Goal: Ask a question

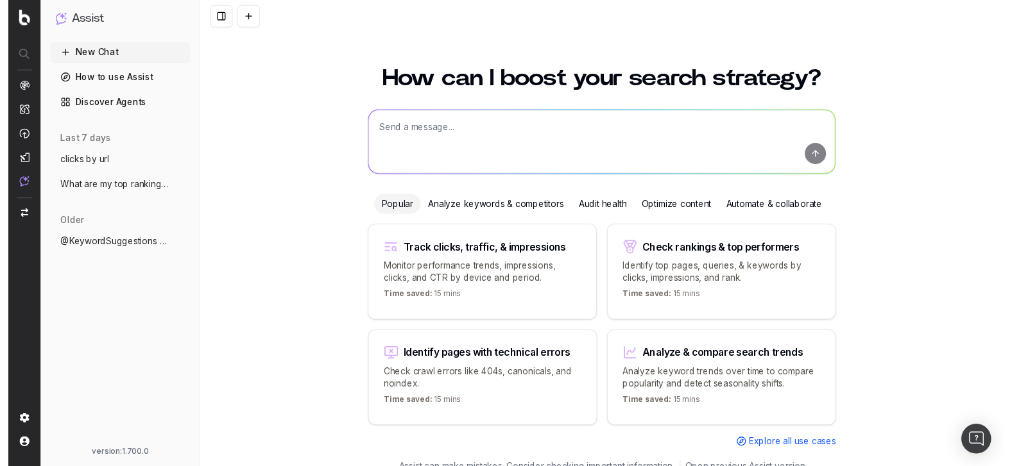
scroll to position [15, 0]
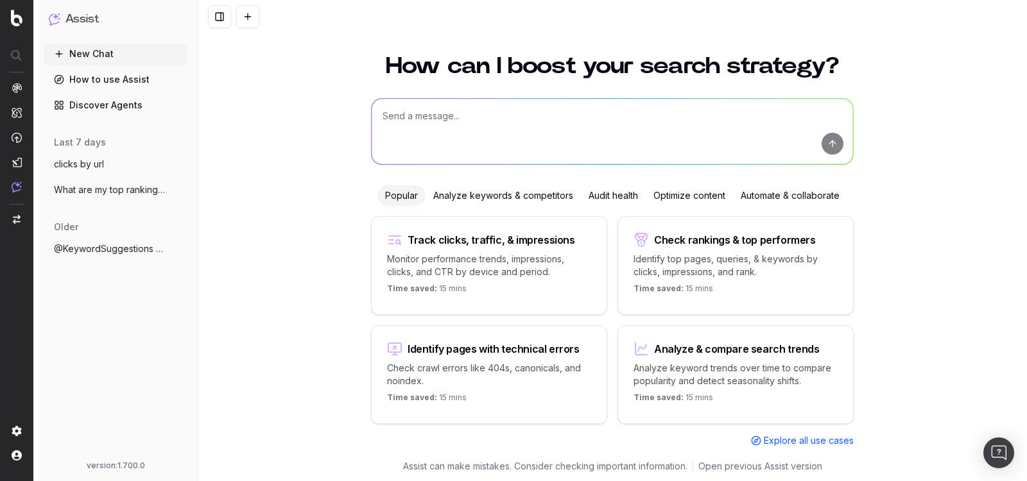
click at [454, 126] on textarea at bounding box center [611, 131] width 481 height 65
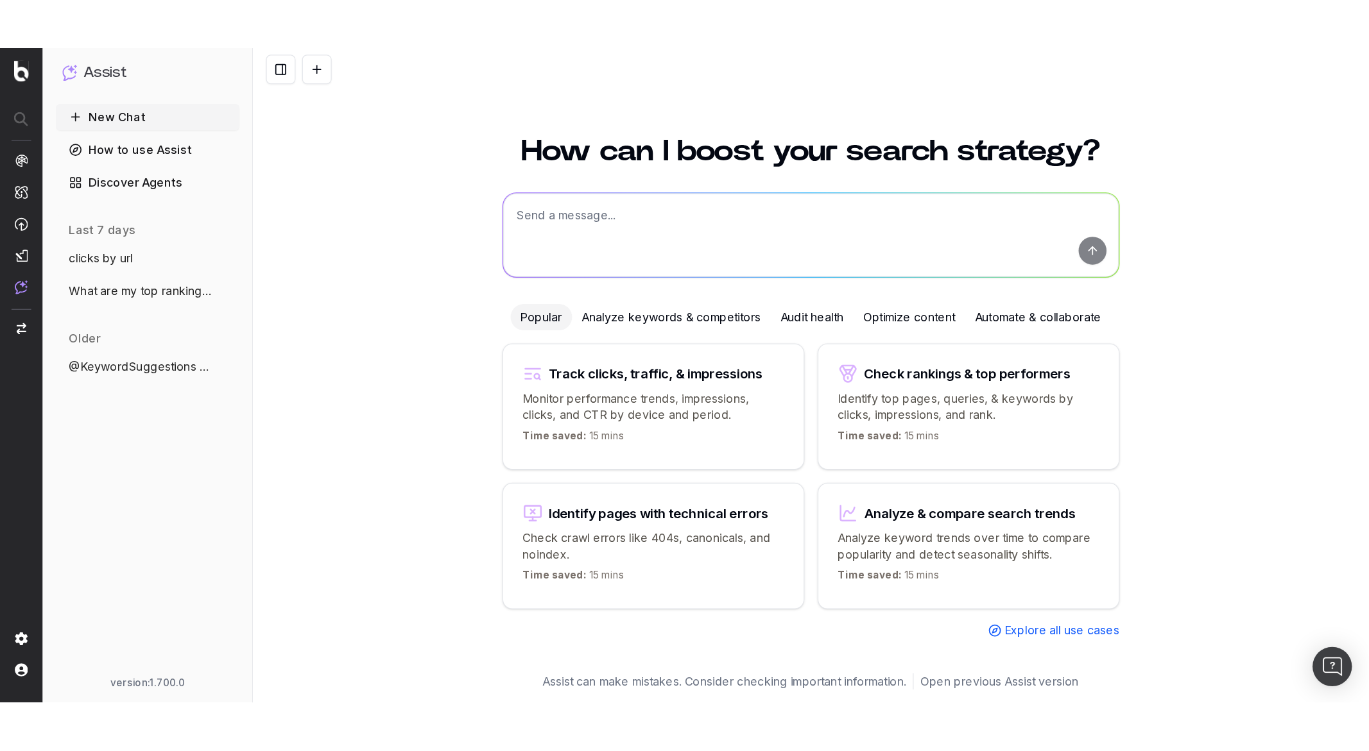
scroll to position [0, 0]
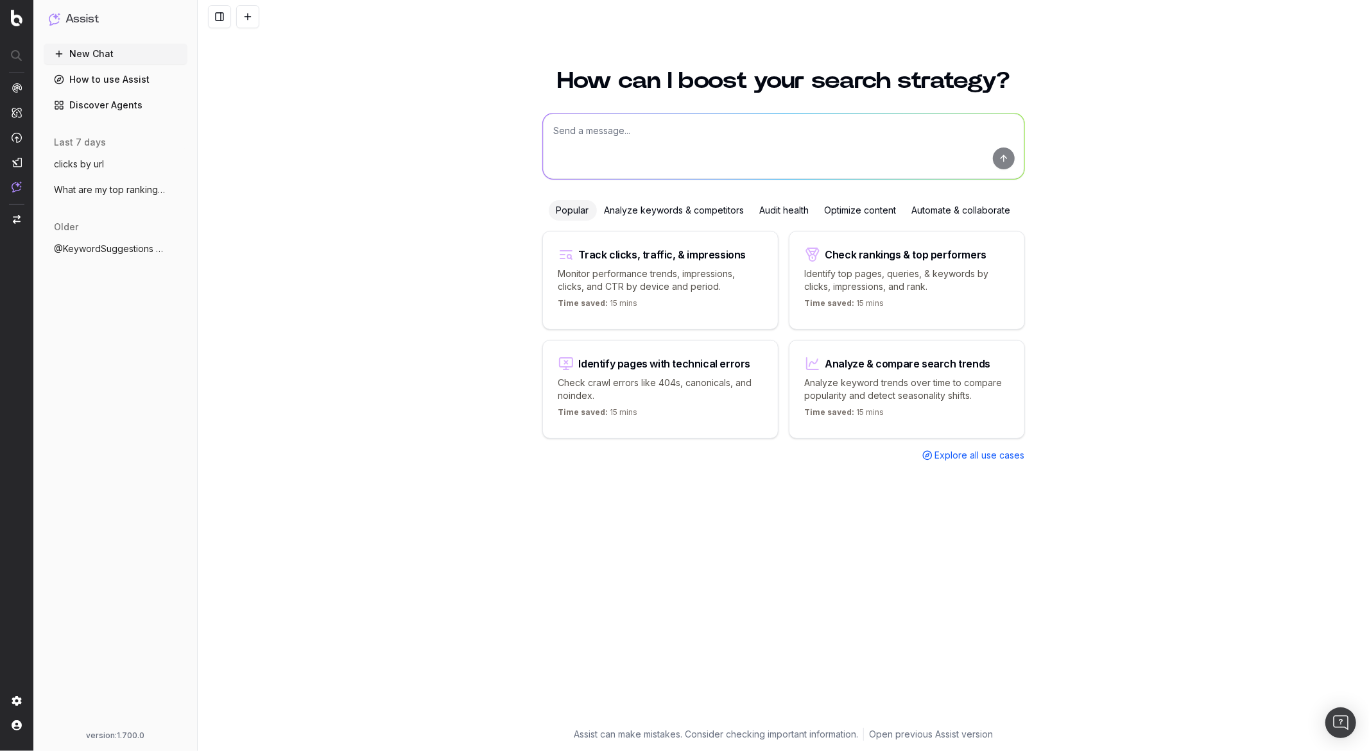
paste textarea "@BotifyKnowledge How can I measure crawl budget in Botify?"
type textarea "@BotifyKnowledge How can I measure crawl budget in Botify?"
click at [997, 158] on button "submit" at bounding box center [1004, 159] width 22 height 22
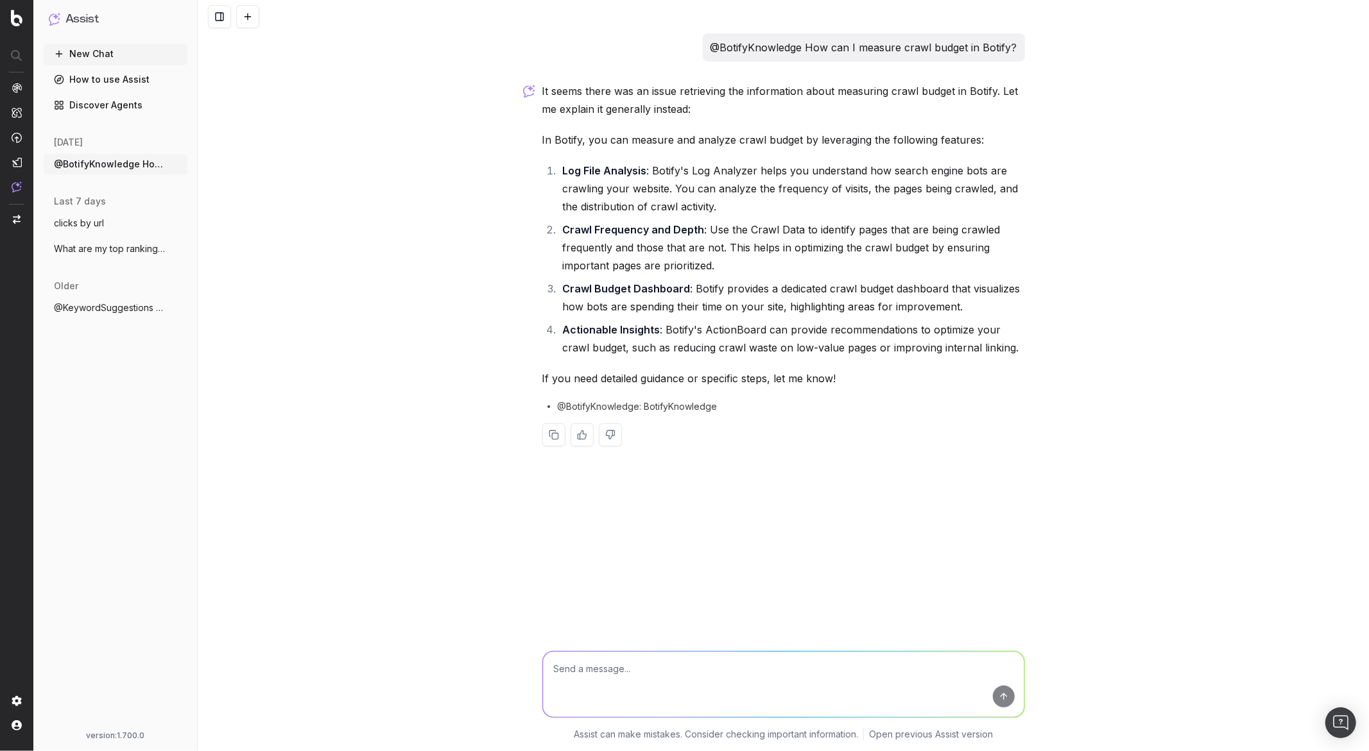
click at [581, 403] on span "@BotifyKnowledge: BotifyKnowledge" at bounding box center [638, 406] width 160 height 13
click at [575, 402] on span "@BotifyKnowledge: BotifyKnowledge" at bounding box center [638, 406] width 160 height 13
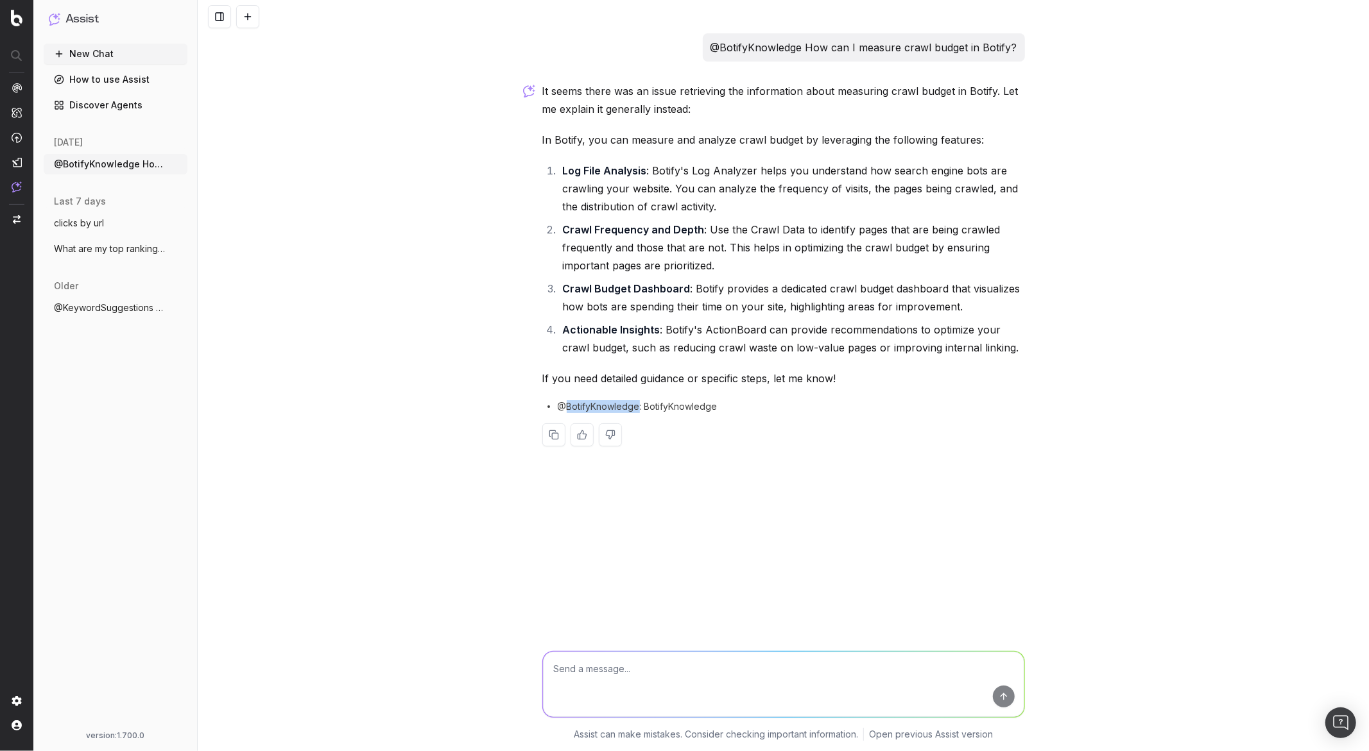
click at [575, 402] on span "@BotifyKnowledge: BotifyKnowledge" at bounding box center [638, 406] width 160 height 13
click at [549, 407] on circle at bounding box center [548, 406] width 1 height 1
click at [606, 407] on span "@BotifyKnowledge: BotifyKnowledge" at bounding box center [638, 406] width 160 height 13
click at [955, 53] on p "@BotifyKnowledge How can I measure crawl budget in Botify?" at bounding box center [863, 47] width 307 height 18
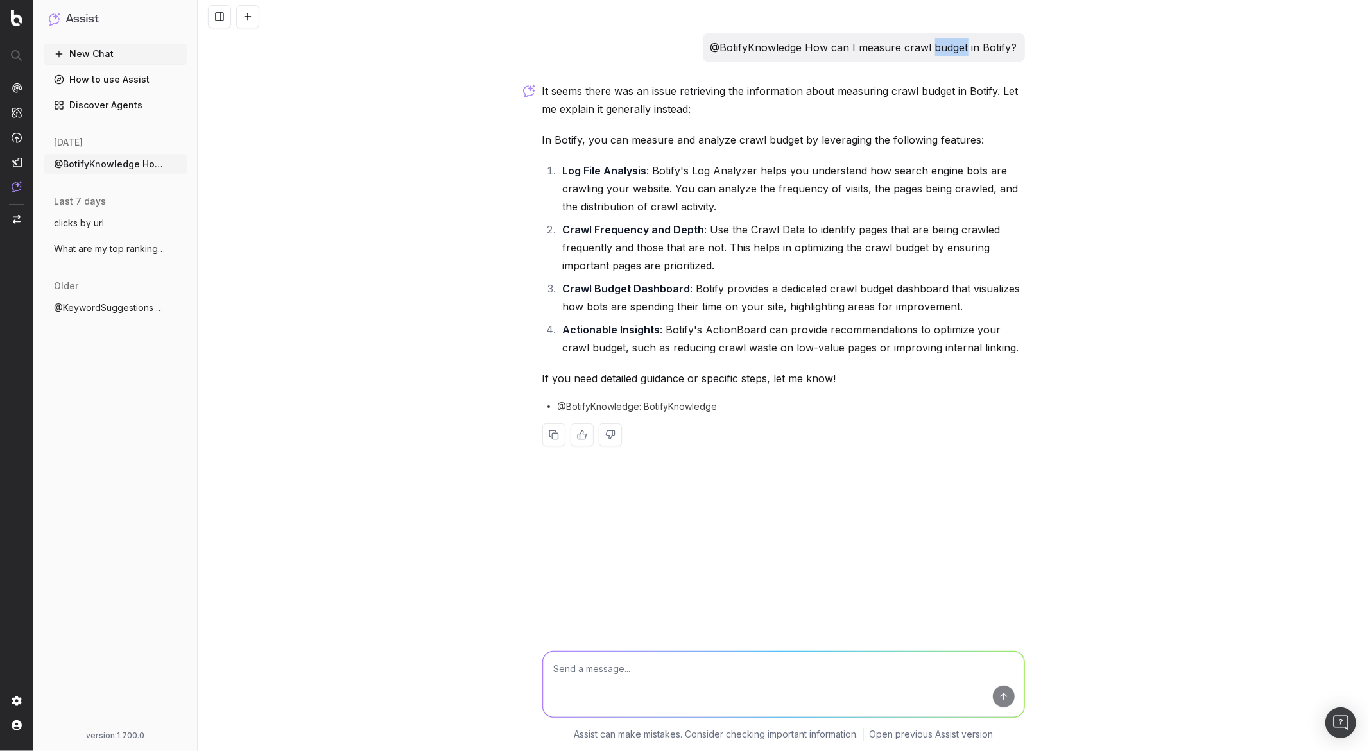
click at [955, 53] on p "@BotifyKnowledge How can I measure crawl budget in Botify?" at bounding box center [863, 47] width 307 height 18
click at [248, 20] on button at bounding box center [247, 16] width 23 height 23
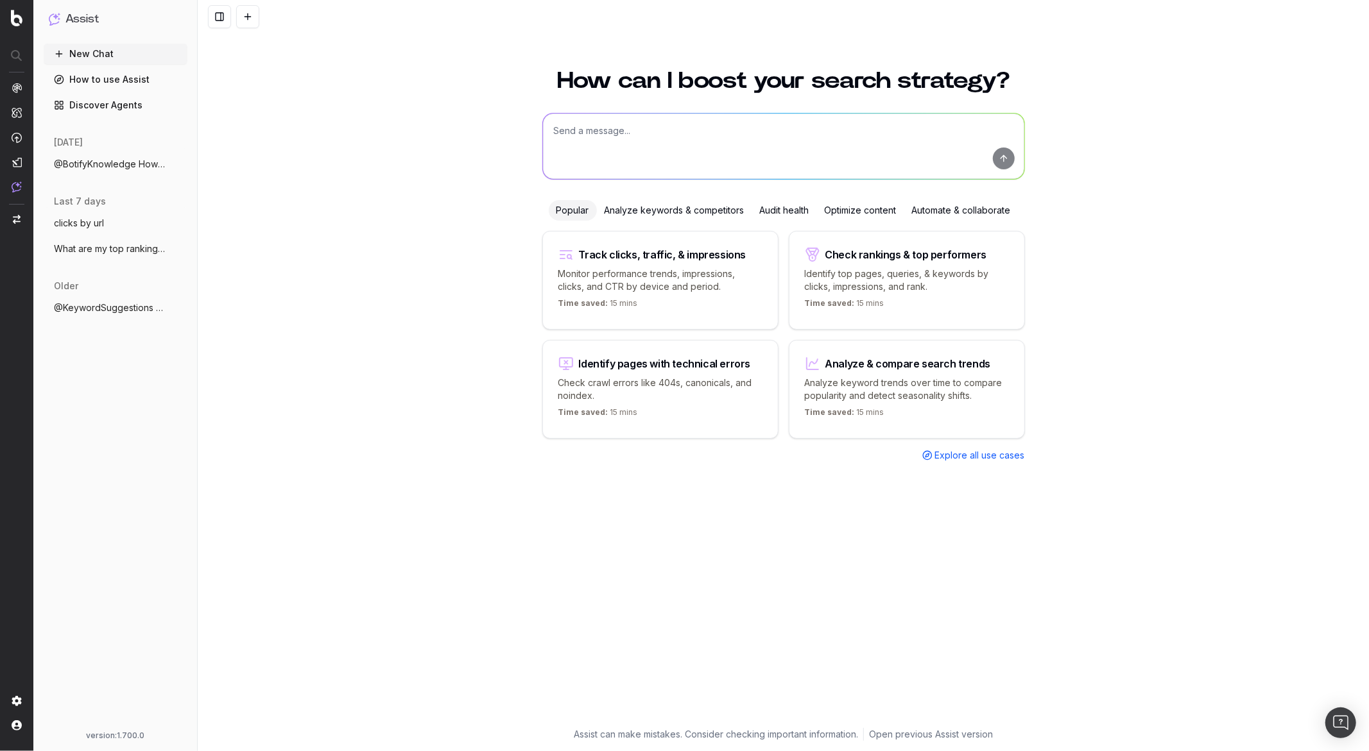
click at [586, 150] on textarea at bounding box center [783, 146] width 481 height 65
paste textarea "@BotifyKnowledge How can I measure crawl budget in Botify?"
drag, startPoint x: 636, startPoint y: 132, endPoint x: 520, endPoint y: 133, distance: 115.5
click at [520, 133] on div "How can I boost your search strategy? @BotifyKnowledge How can I measure crawl …" at bounding box center [783, 402] width 1171 height 697
click at [615, 139] on textarea "@BotifyKnowledge How can I measure crawl budget in Botify?" at bounding box center [783, 146] width 481 height 65
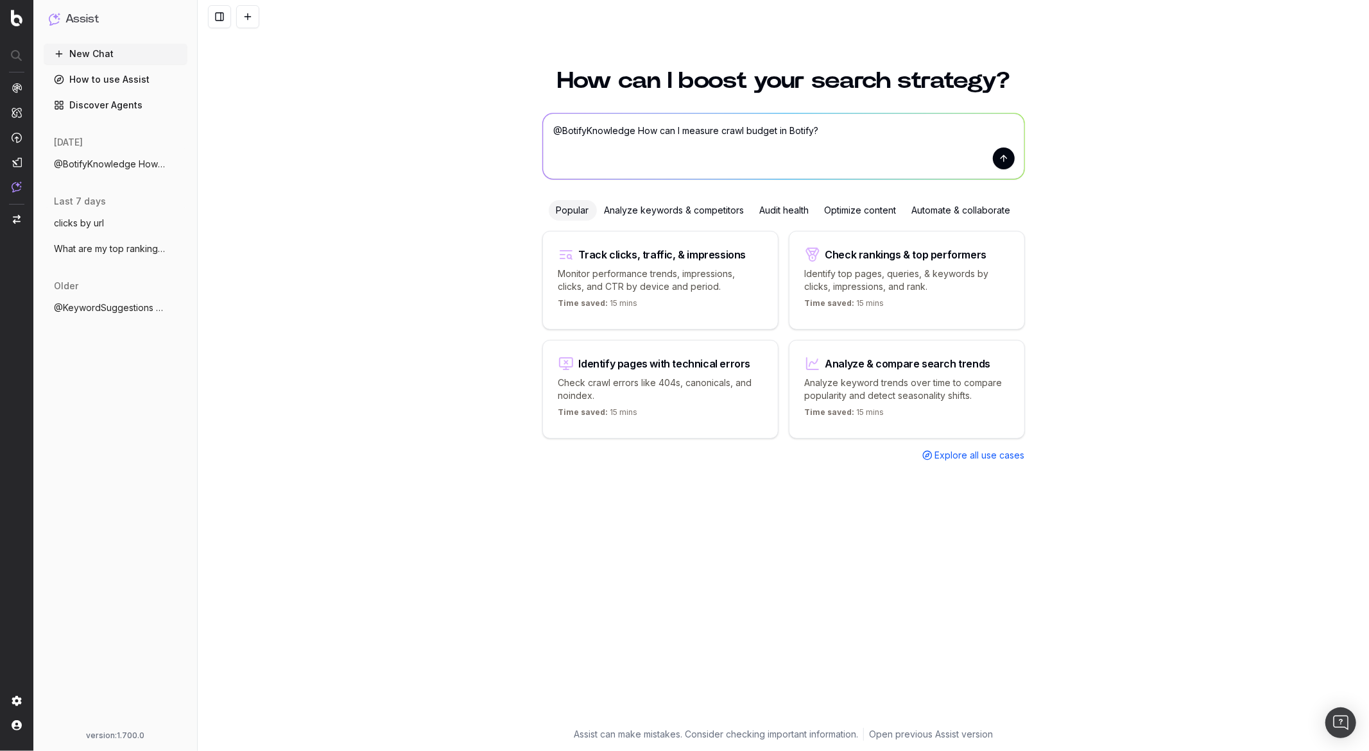
drag, startPoint x: 636, startPoint y: 128, endPoint x: 493, endPoint y: 126, distance: 143.7
click at [493, 127] on div "How can I boost your search strategy? @BotifyKnowledge How can I measure crawl …" at bounding box center [783, 402] width 1171 height 697
type textarea "How can I measure crawl budget in Botify?"
click at [998, 158] on button "submit" at bounding box center [1004, 159] width 22 height 22
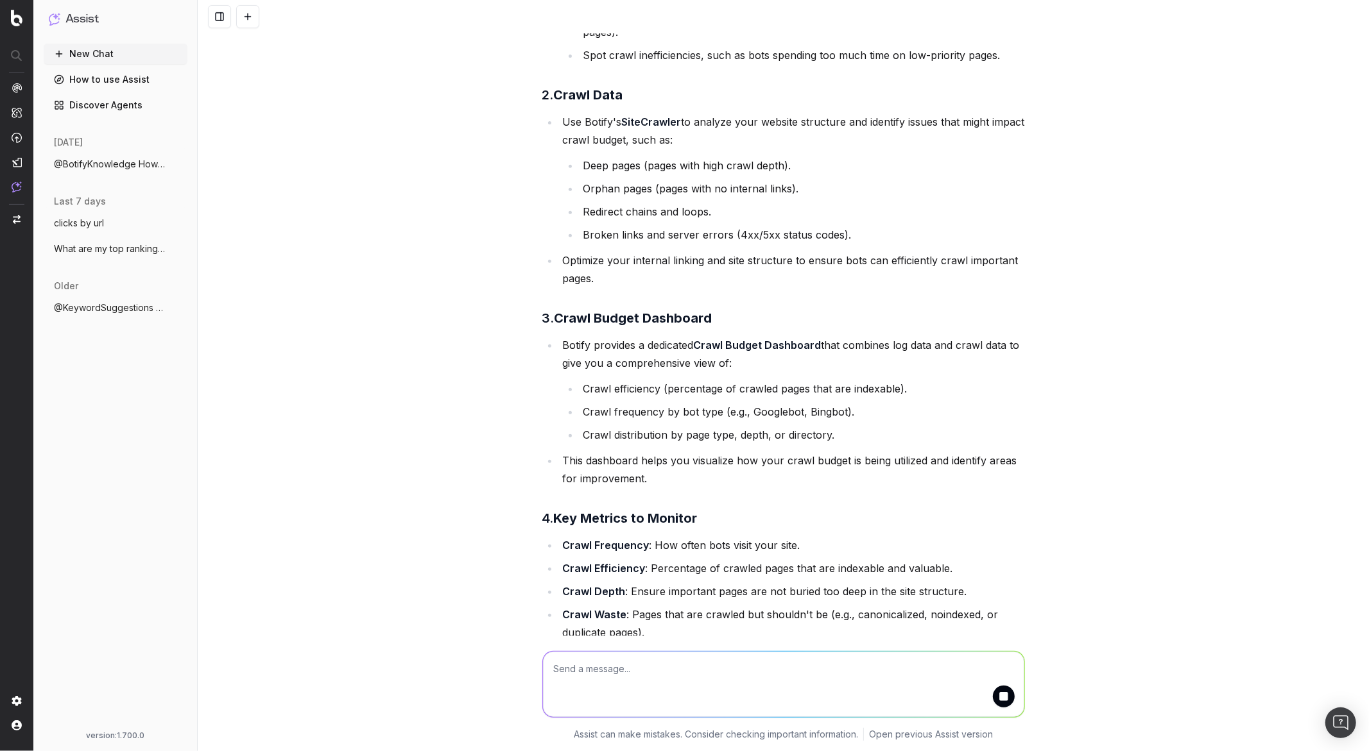
scroll to position [452, 0]
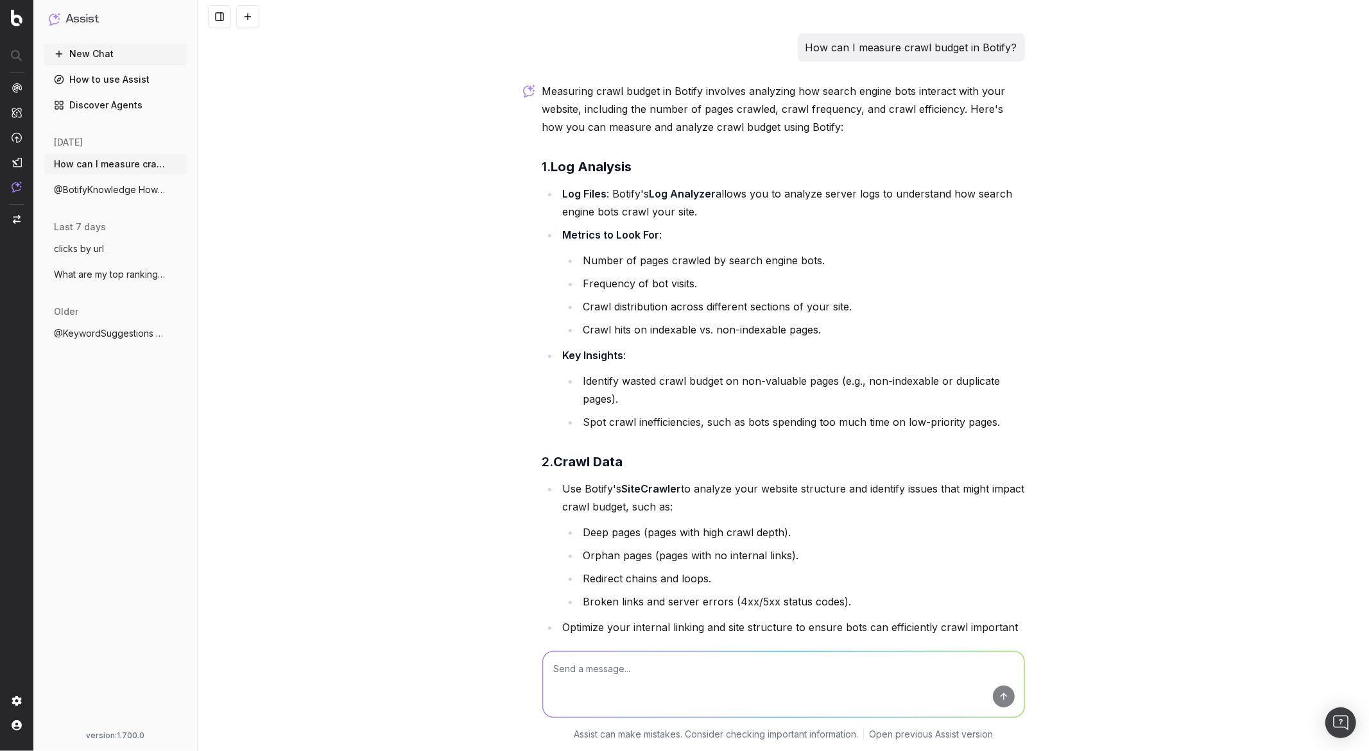
click at [81, 194] on span "@BotifyKnowledge How can I measure crawl" at bounding box center [110, 190] width 113 height 13
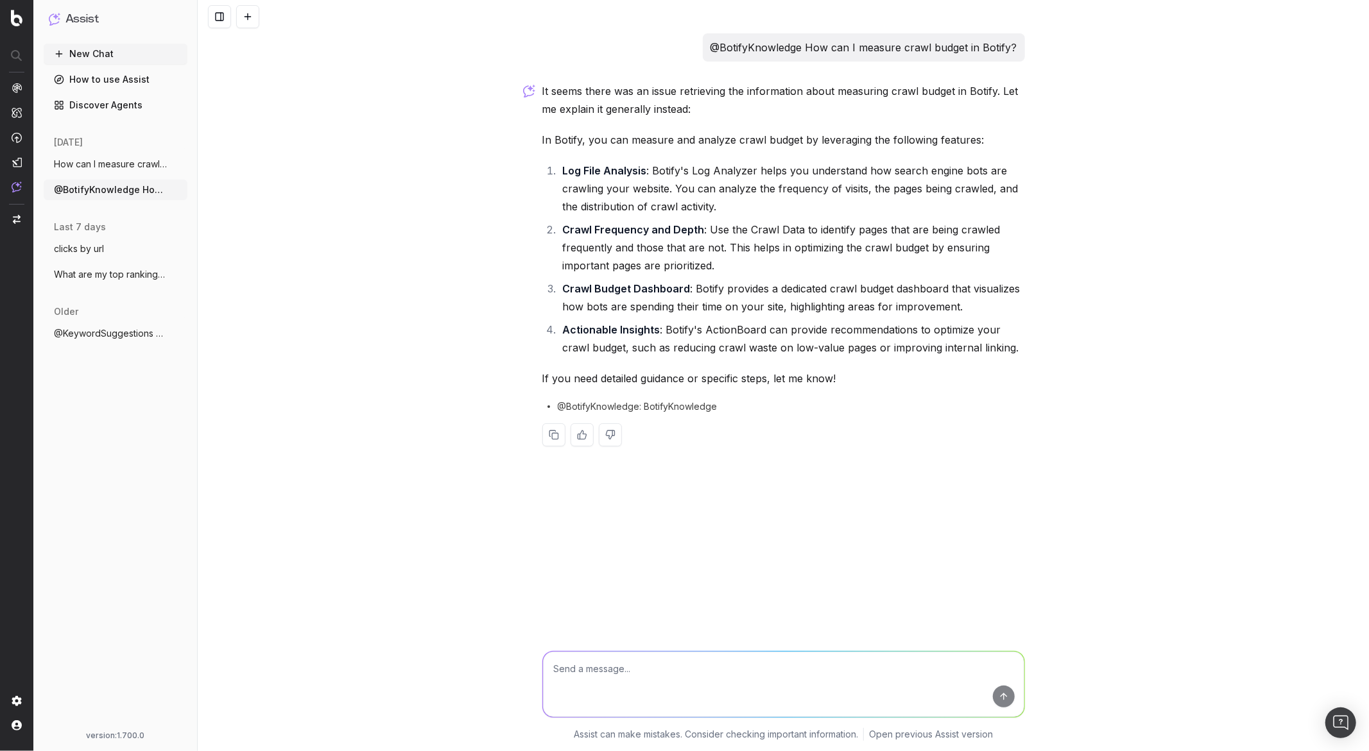
click at [602, 481] on textarea at bounding box center [783, 684] width 481 height 65
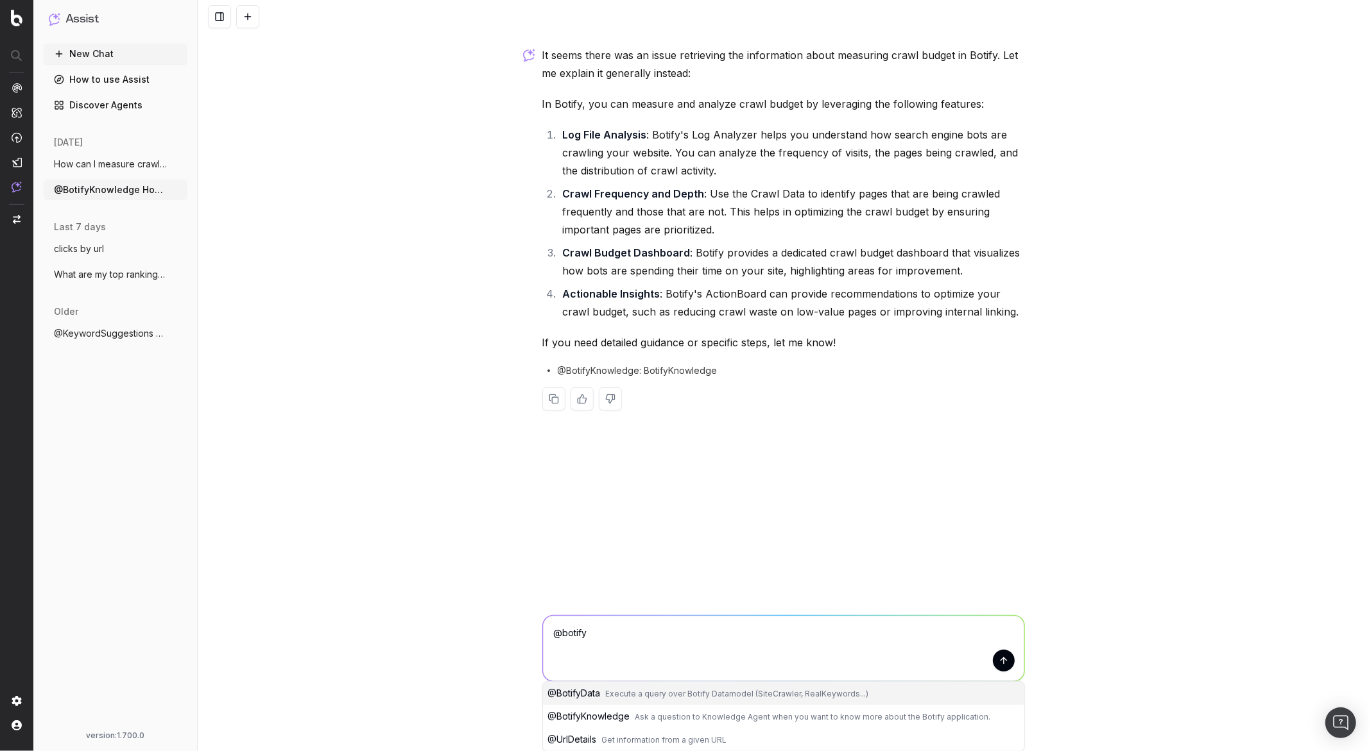
click at [588, 481] on span "@ BotifyKnowledge" at bounding box center [589, 716] width 82 height 11
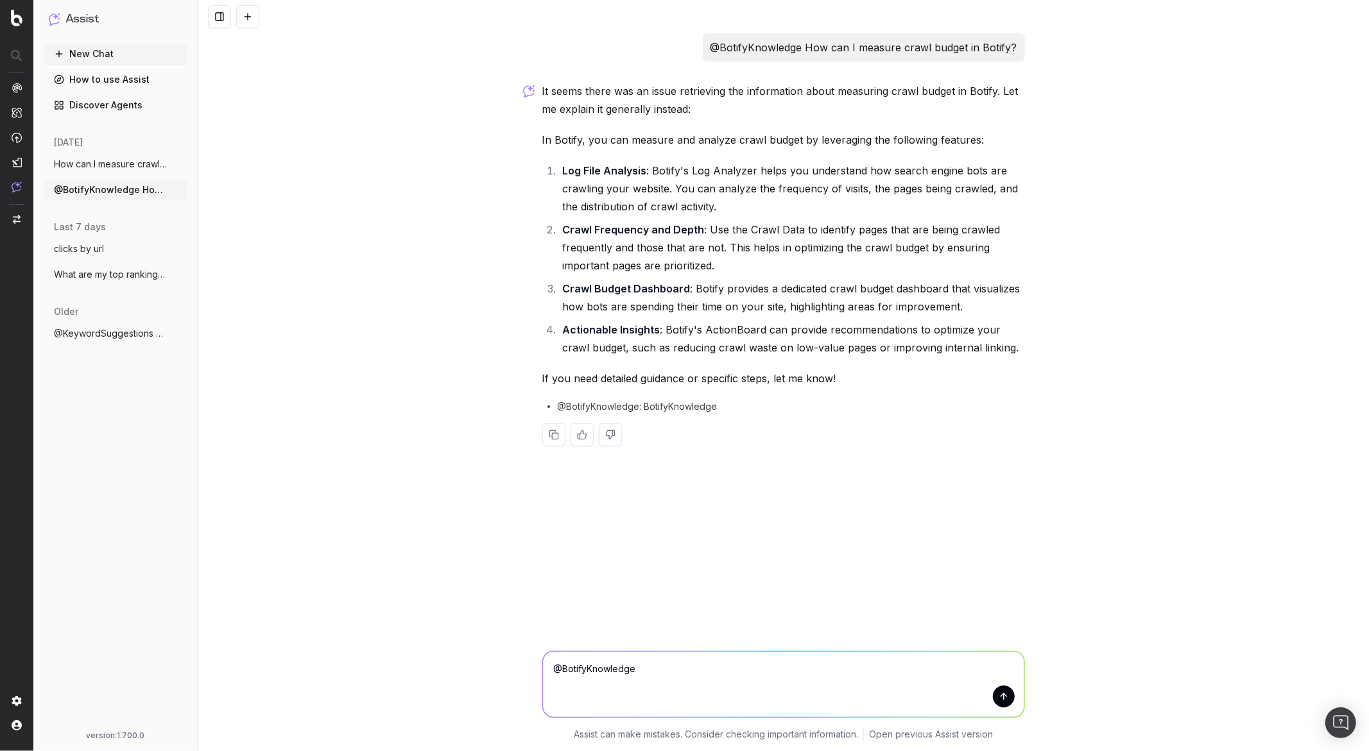
click at [651, 481] on textarea "@BotifyKnowledge" at bounding box center [783, 684] width 481 height 65
click at [594, 481] on button "@ BotifyKnowledge Ask a question to Knowledge Agent when you want to know more …" at bounding box center [783, 729] width 481 height 23
type textarea "@BotifyKnowledge"
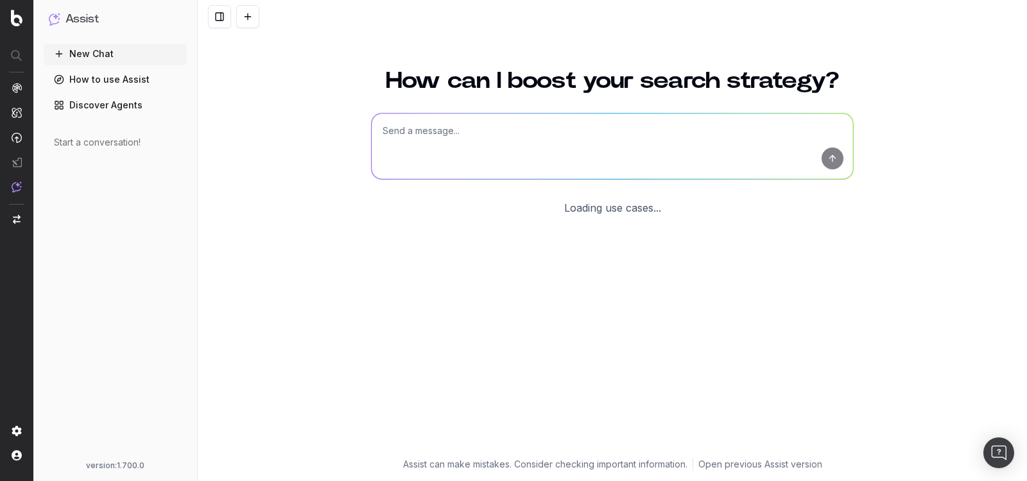
scroll to position [5, 0]
